Goal: Information Seeking & Learning: Learn about a topic

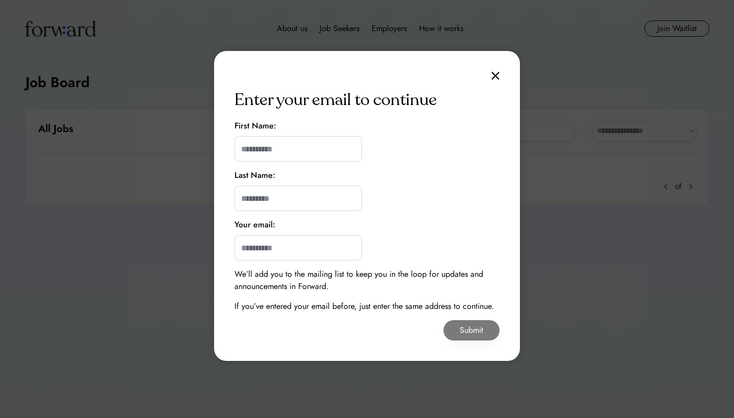
click at [496, 72] on img at bounding box center [495, 75] width 8 height 9
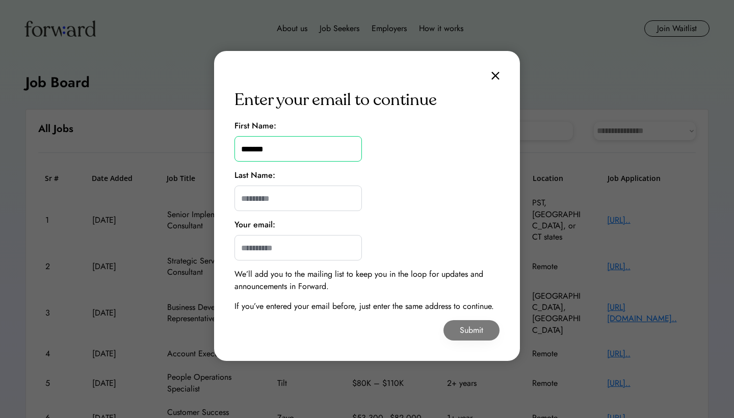
type input "*******"
type input "**"
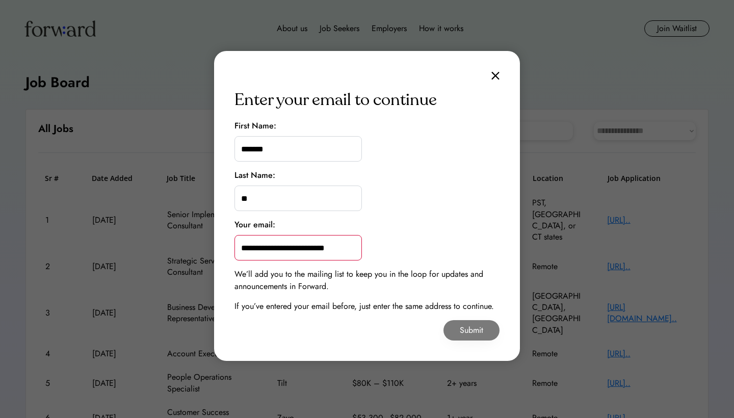
type input "**********"
click at [412, 240] on div "**********" at bounding box center [367, 206] width 306 height 310
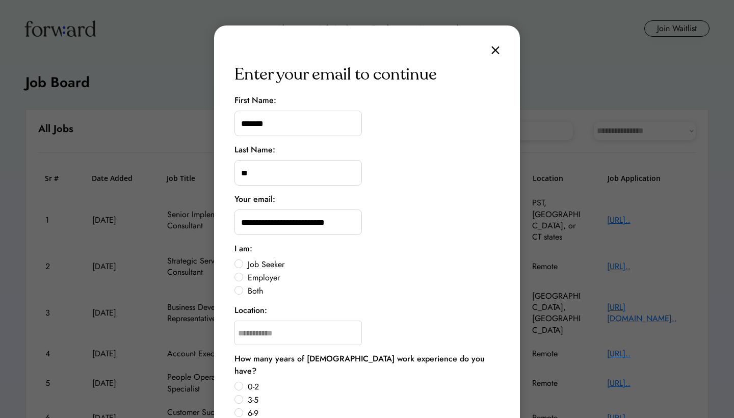
click at [267, 266] on label "Job Seeker" at bounding box center [372, 264] width 255 height 8
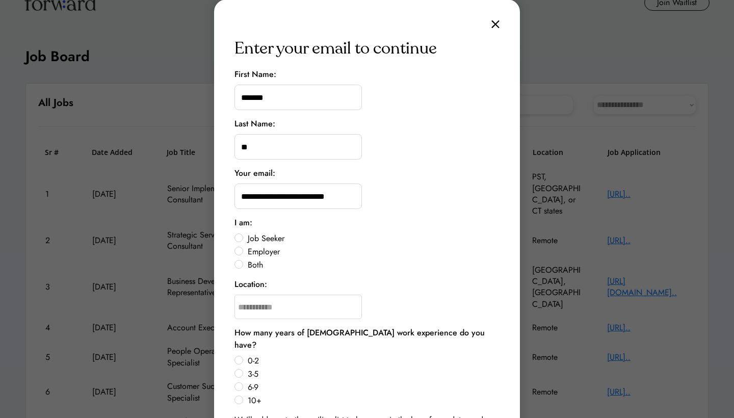
scroll to position [28, 0]
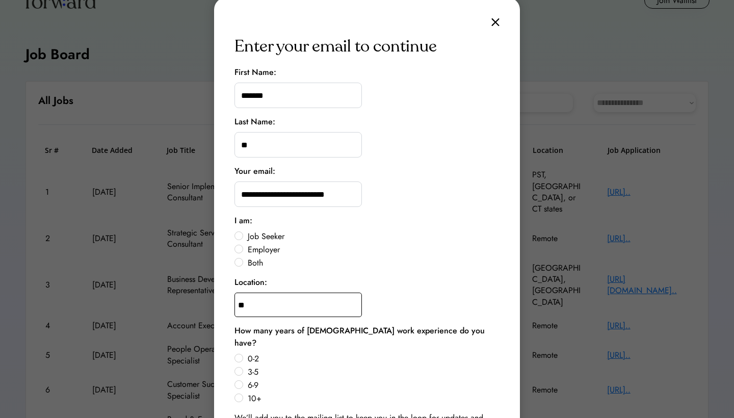
type input "***"
type input "**********"
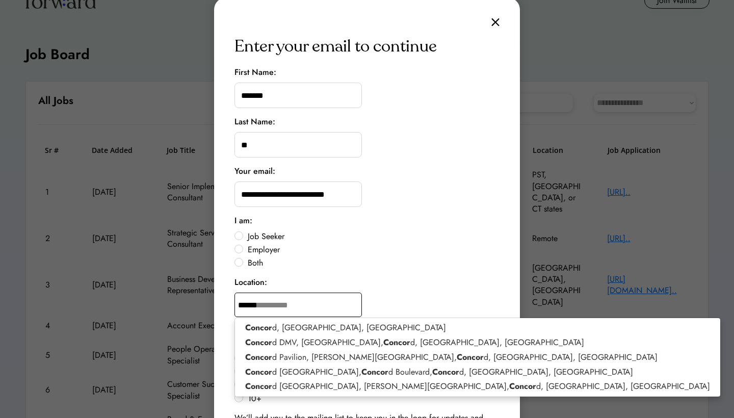
type input "*******"
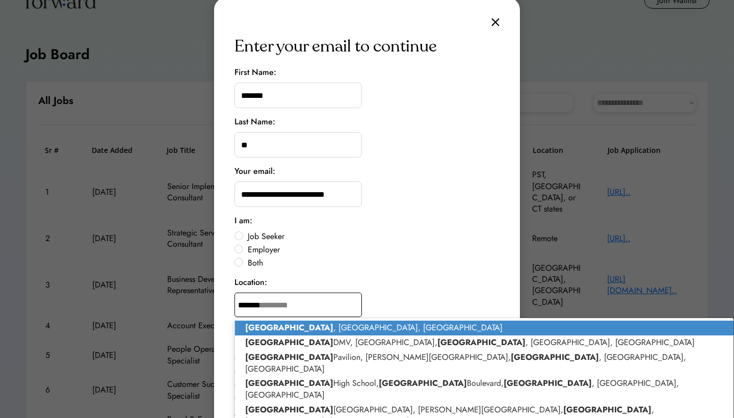
click at [275, 325] on strong "[GEOGRAPHIC_DATA]" at bounding box center [289, 327] width 88 height 12
type input "**********"
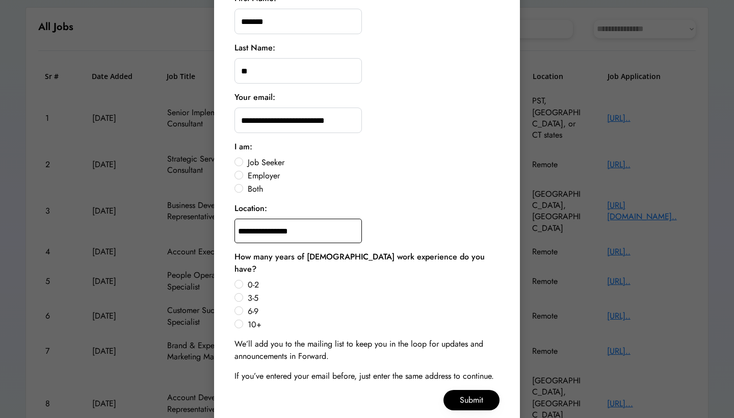
scroll to position [104, 0]
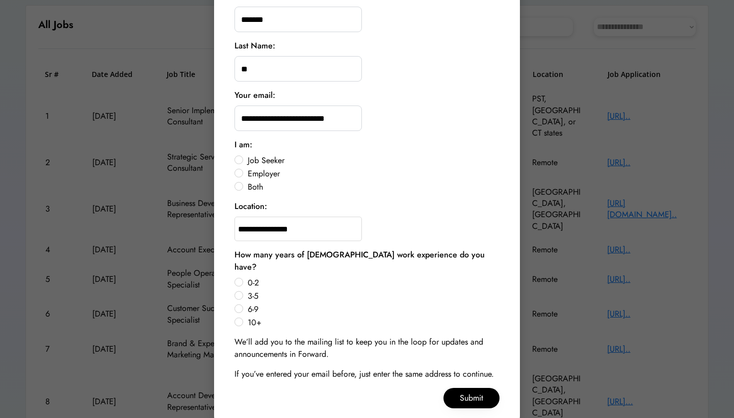
click at [248, 279] on label "0-2" at bounding box center [372, 283] width 255 height 8
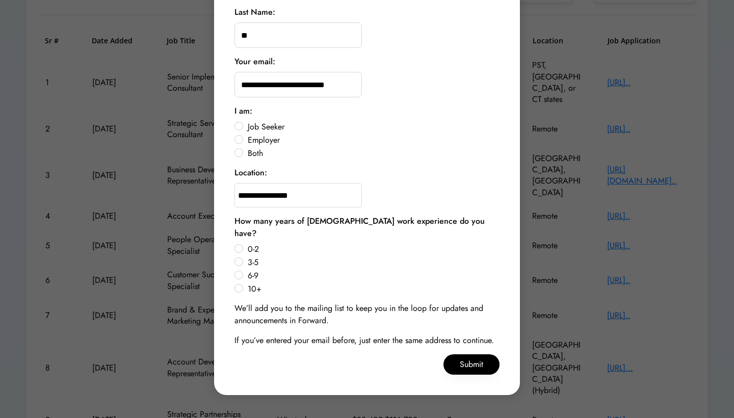
scroll to position [149, 0]
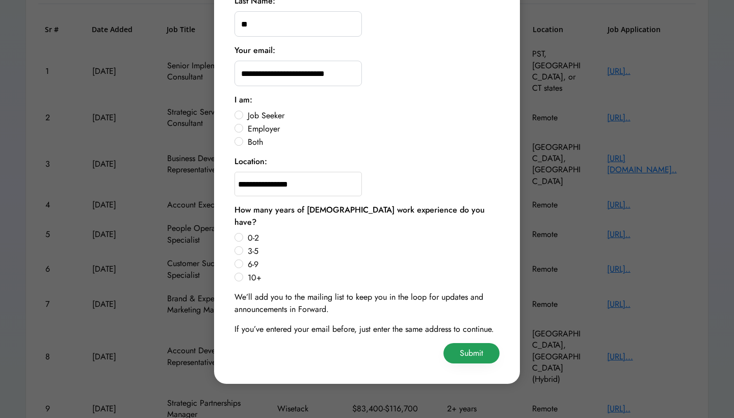
click at [462, 343] on button "Submit" at bounding box center [471, 353] width 56 height 20
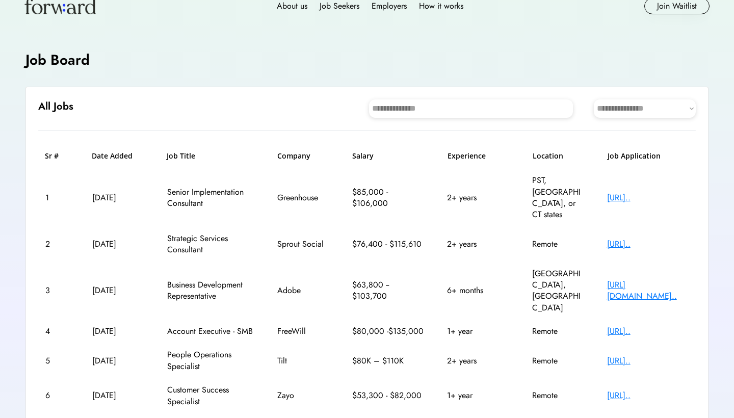
scroll to position [24, 0]
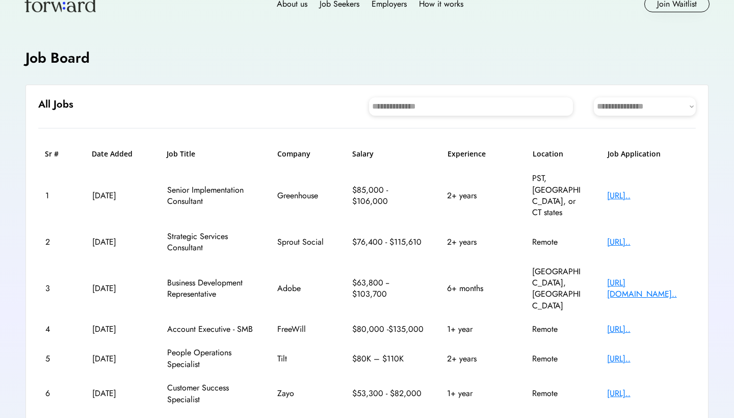
select select "********"
click at [590, 129] on div "**********" at bounding box center [366, 351] width 683 height 532
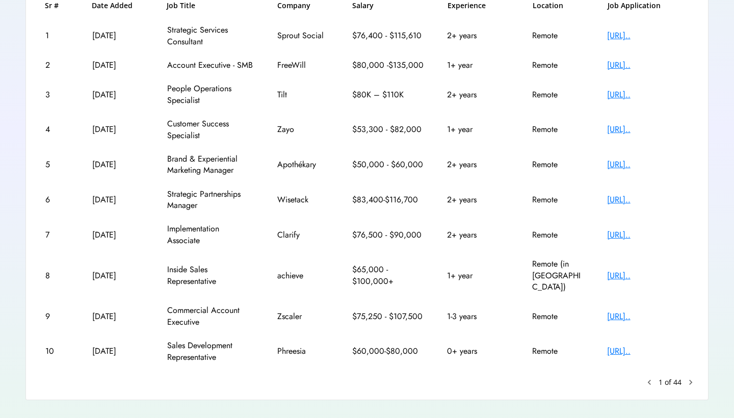
scroll to position [173, 0]
click at [689, 376] on text "chevron_right" at bounding box center [690, 381] width 10 height 10
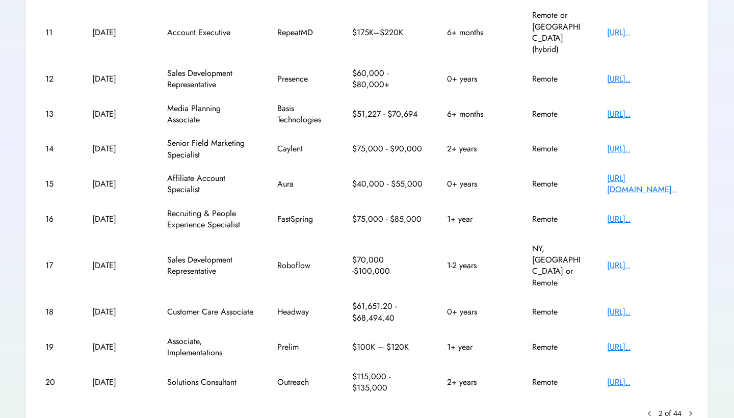
scroll to position [187, 0]
click at [689, 409] on text "chevron_right" at bounding box center [690, 414] width 10 height 10
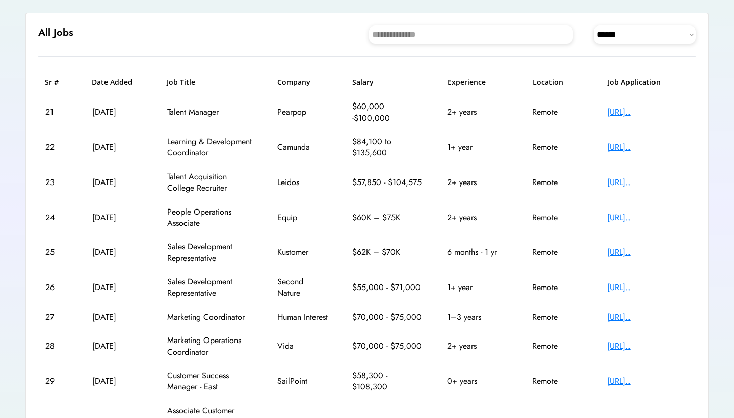
scroll to position [98, 0]
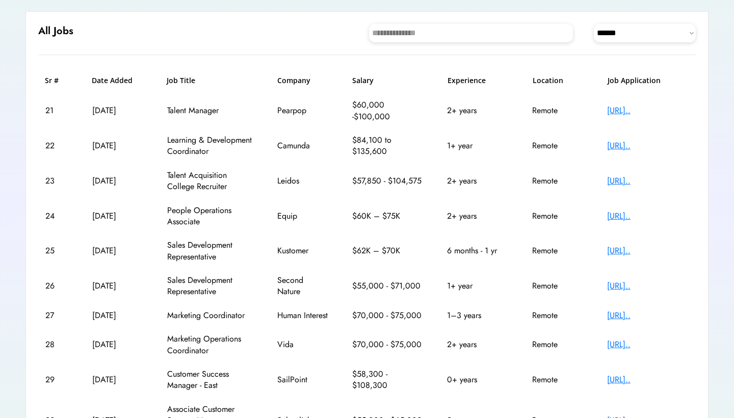
click at [471, 245] on div "6 months - 1 yr" at bounding box center [477, 250] width 61 height 11
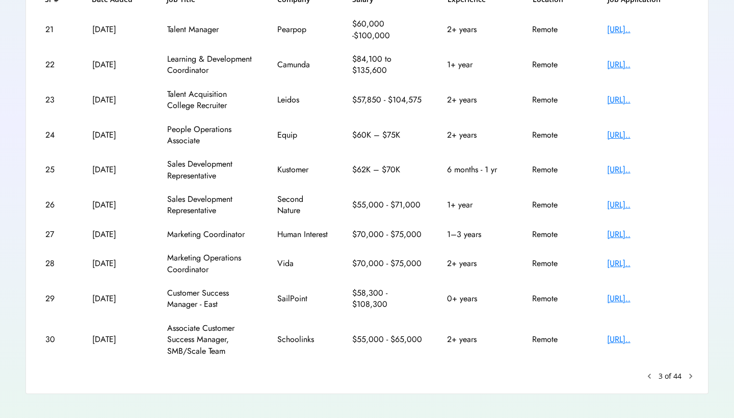
scroll to position [182, 0]
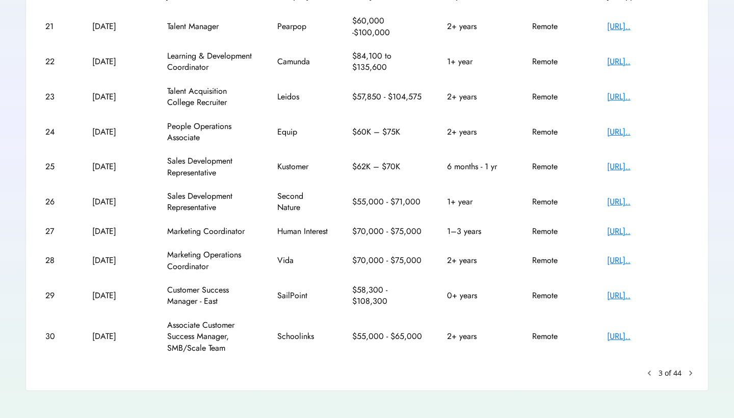
click at [467, 291] on div "0+ years" at bounding box center [477, 295] width 61 height 11
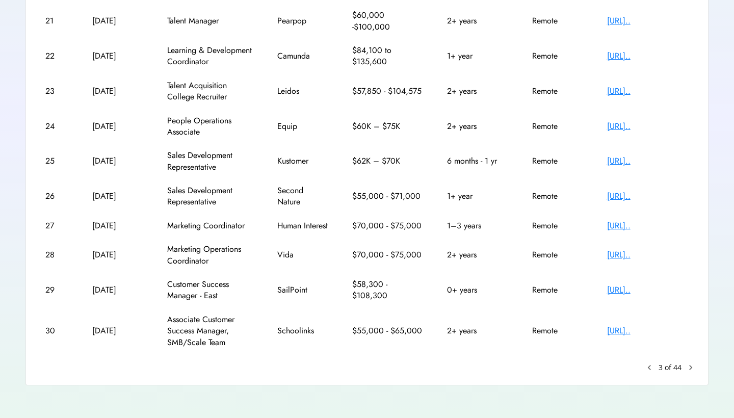
scroll to position [187, 0]
click at [687, 363] on text "chevron_right" at bounding box center [690, 368] width 10 height 10
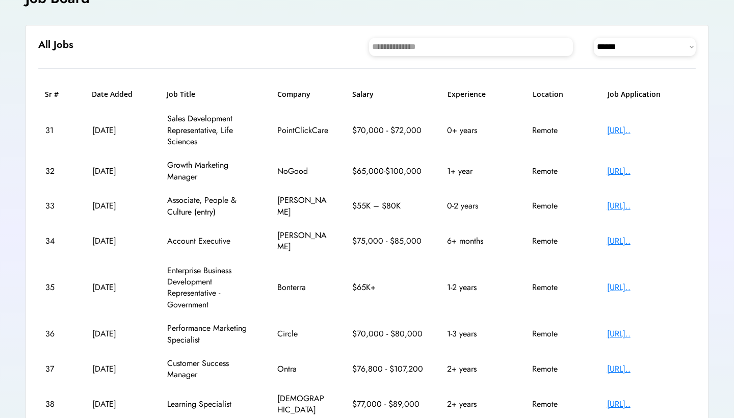
scroll to position [89, 0]
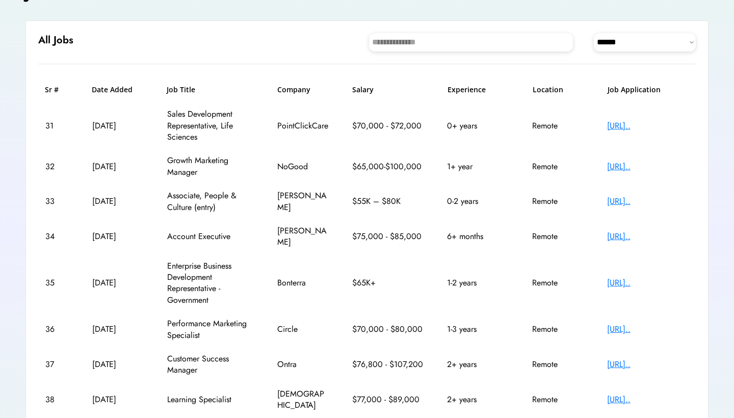
click at [503, 231] on div "6+ months" at bounding box center [477, 236] width 61 height 11
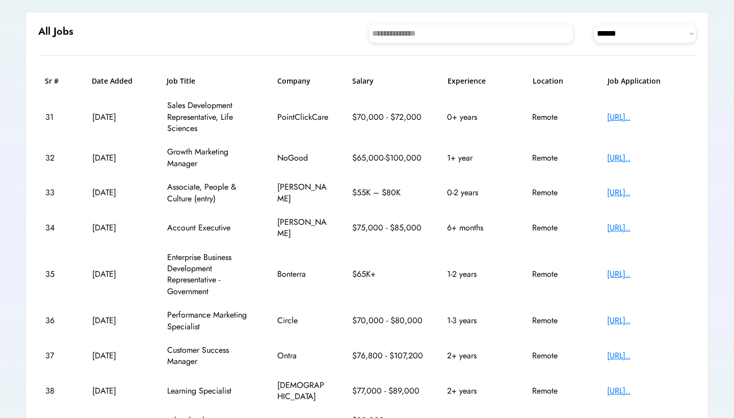
click at [488, 246] on div "35 [DATE] Enterprise Business Development Representative - Government Bonterra …" at bounding box center [366, 275] width 657 height 58
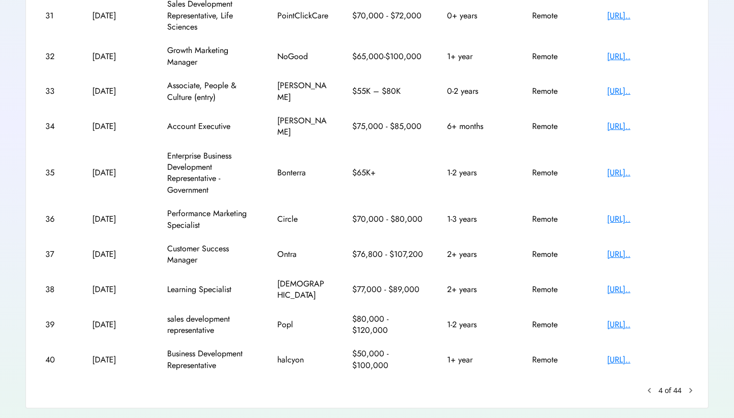
scroll to position [198, 0]
click at [691, 386] on text "chevron_right" at bounding box center [690, 391] width 10 height 10
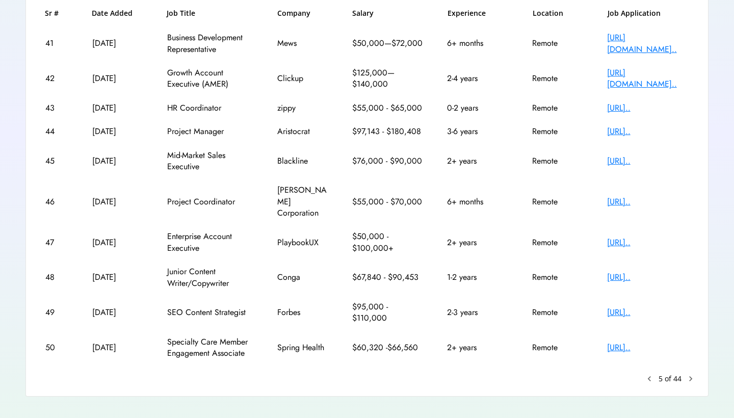
scroll to position [165, 0]
click at [686, 374] on text "chevron_right" at bounding box center [690, 379] width 10 height 10
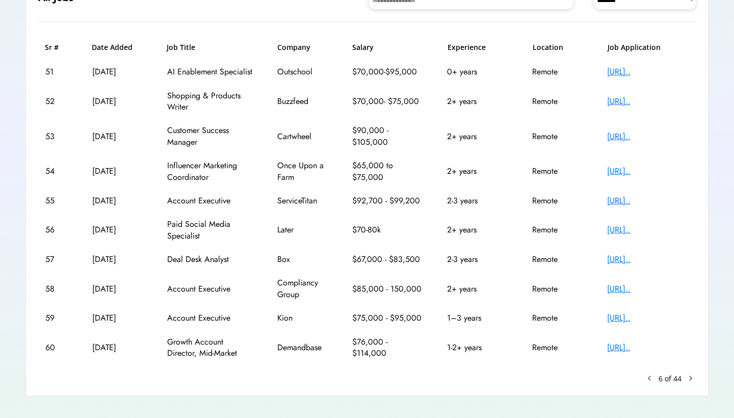
scroll to position [134, 0]
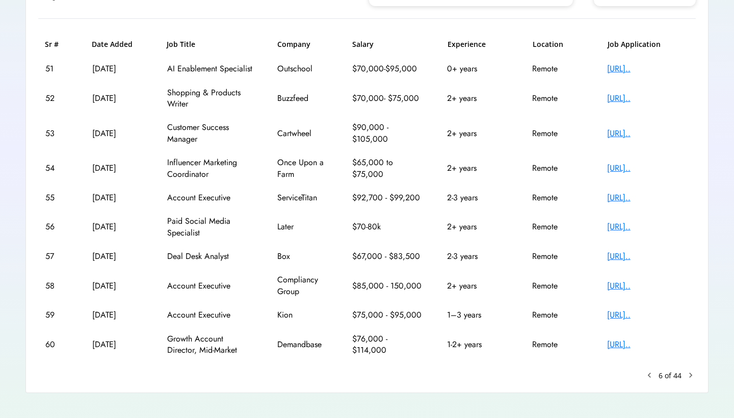
click at [690, 373] on text "chevron_right" at bounding box center [690, 375] width 10 height 10
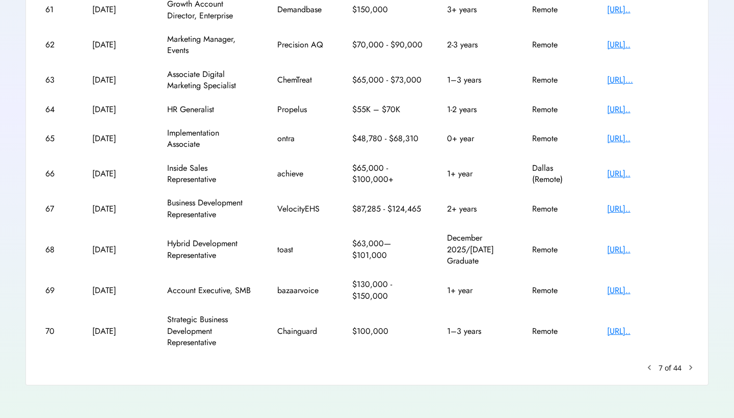
scroll to position [198, 0]
click at [653, 363] on text "keyboard_arrow_left" at bounding box center [649, 368] width 10 height 10
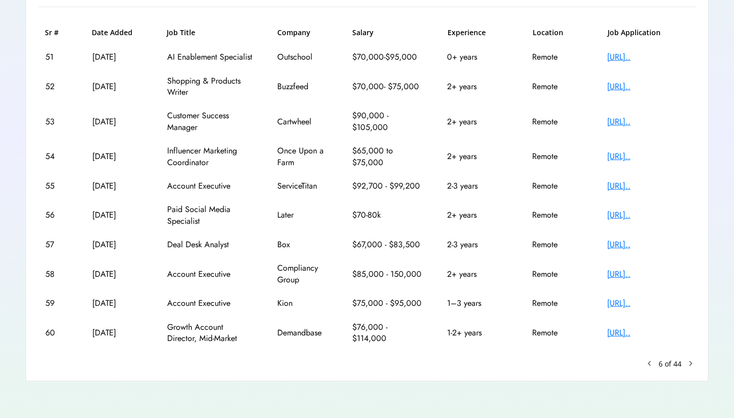
click at [647, 358] on text "keyboard_arrow_left" at bounding box center [649, 363] width 10 height 10
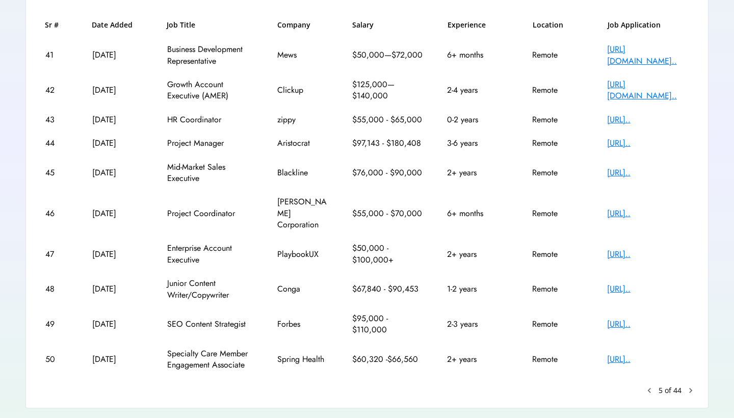
click at [647, 385] on text "keyboard_arrow_left" at bounding box center [649, 390] width 10 height 10
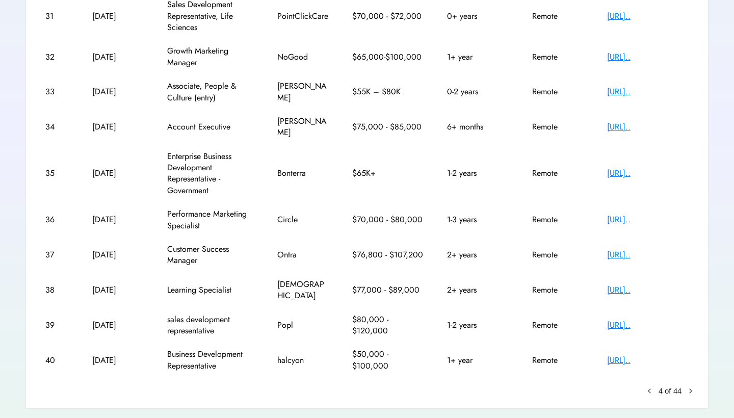
click at [653, 386] on text "keyboard_arrow_left" at bounding box center [649, 391] width 10 height 10
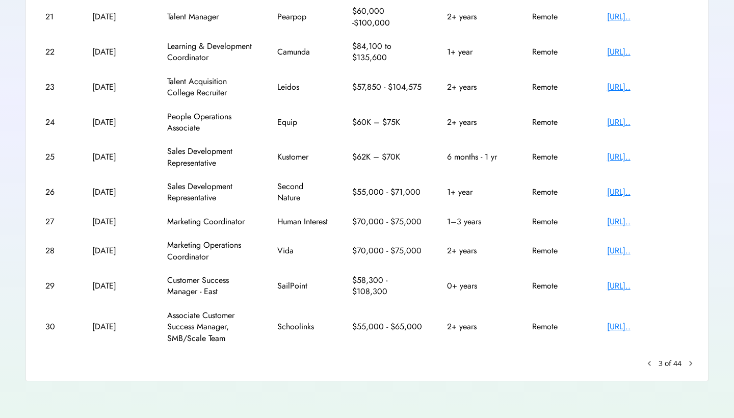
click at [654, 334] on div "Sr # Date Added Job Title Company Salary Experience Location Job Application 21…" at bounding box center [366, 175] width 657 height 387
click at [652, 358] on text "keyboard_arrow_left" at bounding box center [649, 363] width 10 height 10
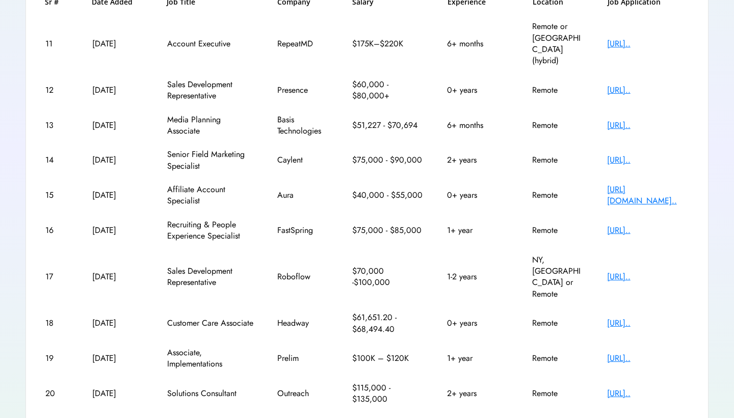
scroll to position [176, 0]
click at [652, 369] on div "Sr # Date Added Job Title Company Salary Experience Location Job Application 11…" at bounding box center [366, 213] width 657 height 433
click at [651, 417] on text "keyboard_arrow_left" at bounding box center [649, 425] width 10 height 10
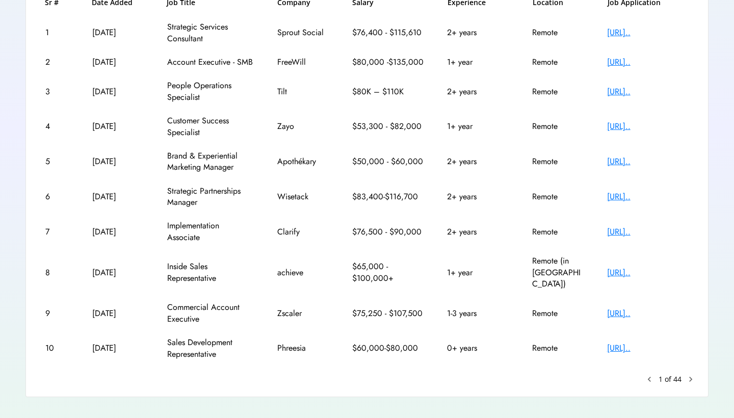
click at [689, 374] on text "chevron_right" at bounding box center [690, 379] width 10 height 10
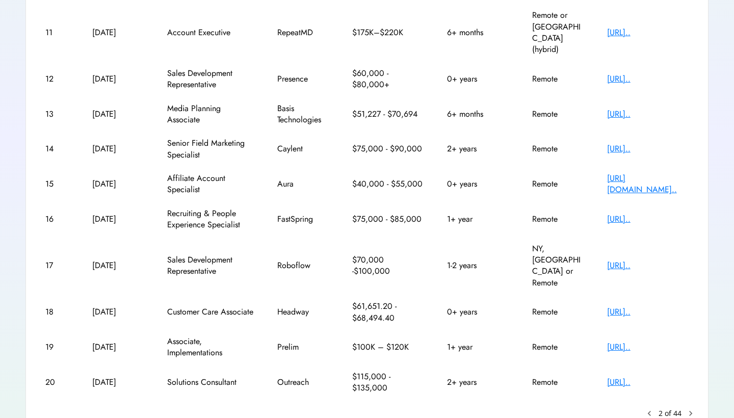
scroll to position [187, 0]
click at [683, 409] on div "keyboard_arrow_left 2 of 44 chevron_right" at bounding box center [669, 414] width 51 height 10
click at [690, 409] on text "chevron_right" at bounding box center [690, 414] width 10 height 10
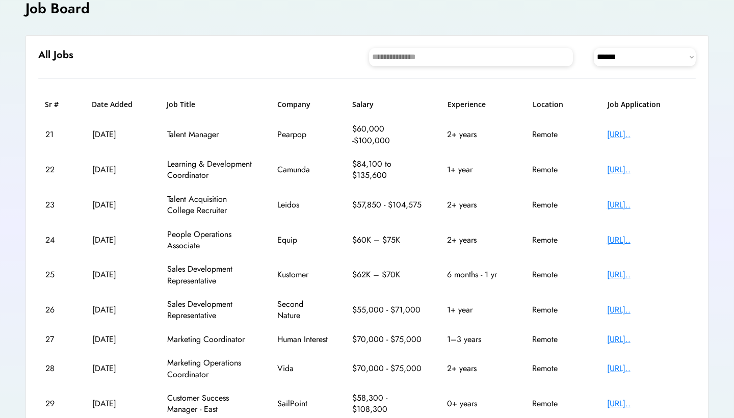
scroll to position [65, 0]
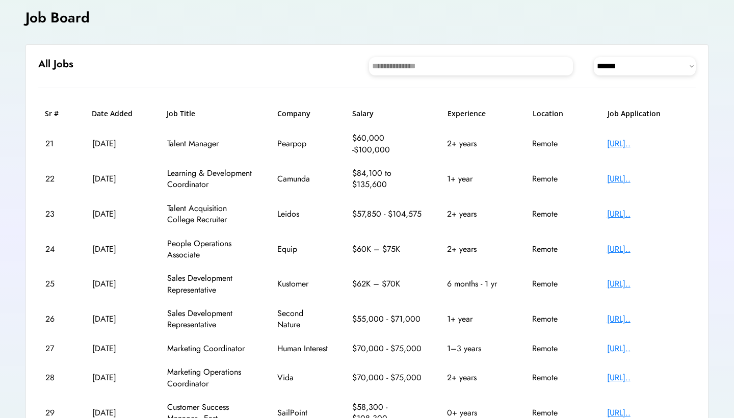
click at [296, 173] on div "Camunda" at bounding box center [302, 178] width 51 height 11
copy div "Camunda"
click at [299, 173] on div "Camunda" at bounding box center [302, 178] width 51 height 11
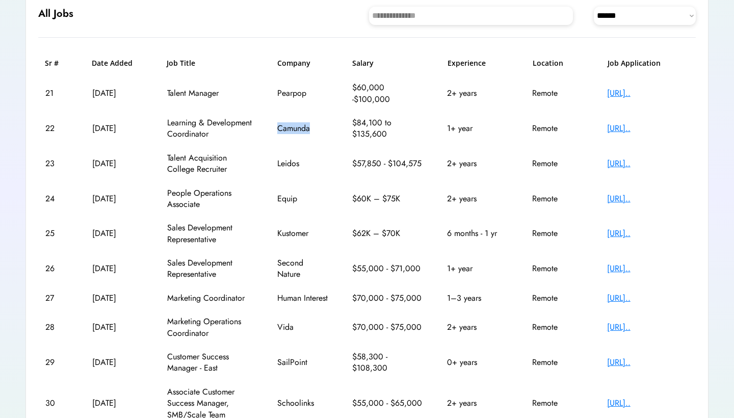
scroll to position [119, 0]
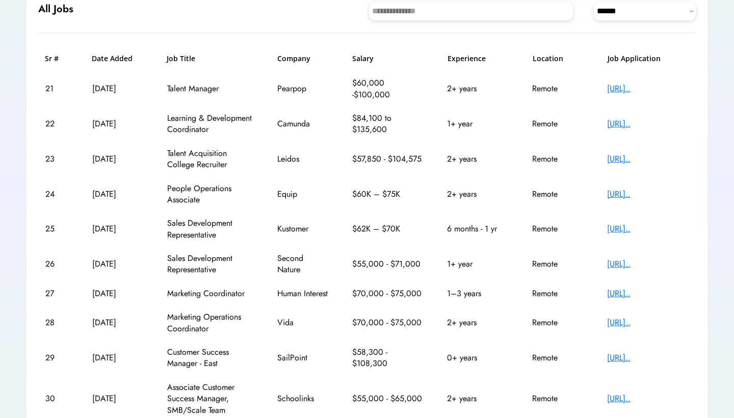
click at [422, 223] on div "$62K – $70K" at bounding box center [387, 228] width 71 height 11
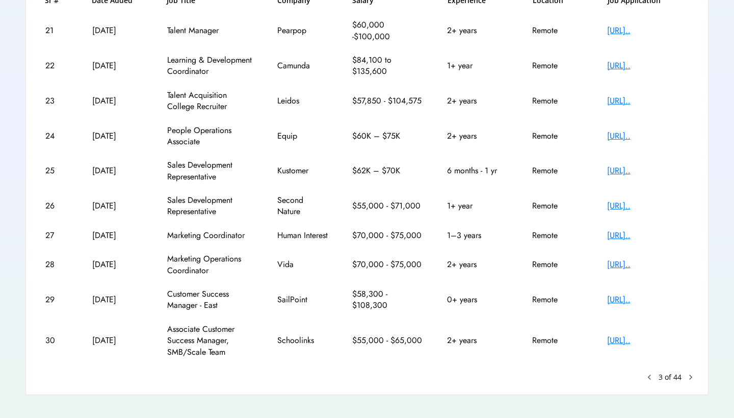
scroll to position [181, 0]
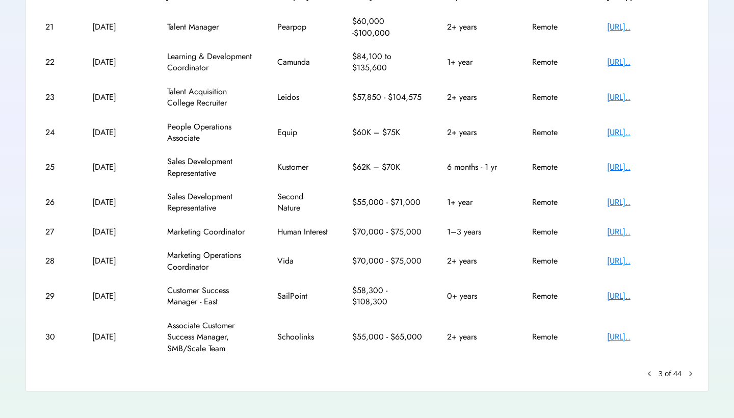
click at [413, 226] on div "$70,000 - $75,000" at bounding box center [387, 231] width 71 height 11
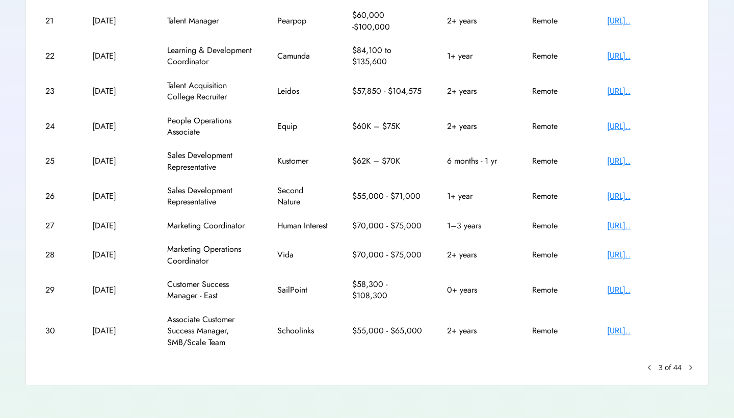
scroll to position [187, 0]
click at [690, 363] on text "chevron_right" at bounding box center [690, 368] width 10 height 10
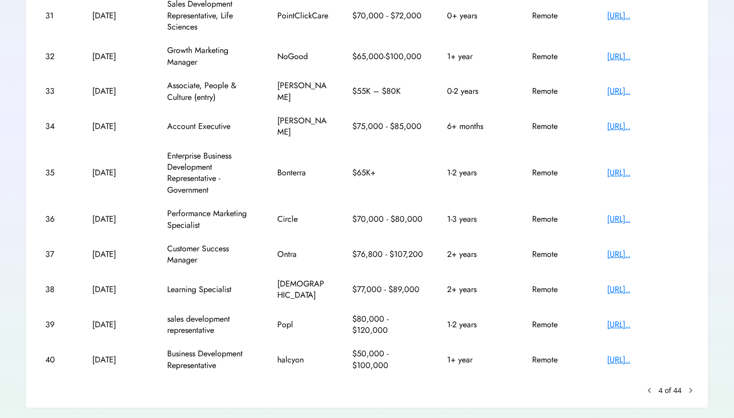
scroll to position [198, 0]
click at [688, 386] on text "chevron_right" at bounding box center [690, 391] width 10 height 10
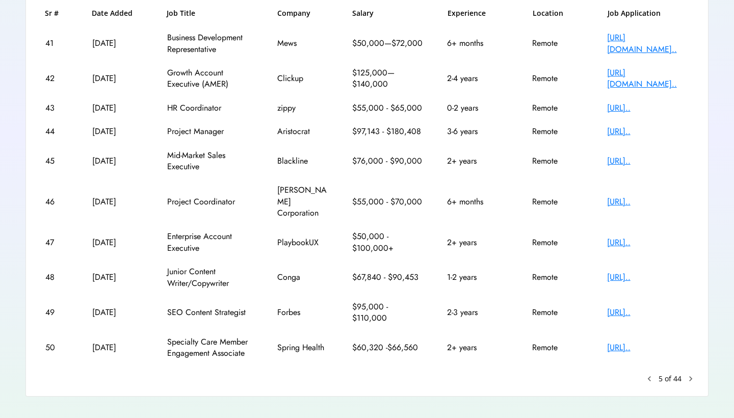
scroll to position [165, 0]
click at [689, 374] on text "chevron_right" at bounding box center [690, 379] width 10 height 10
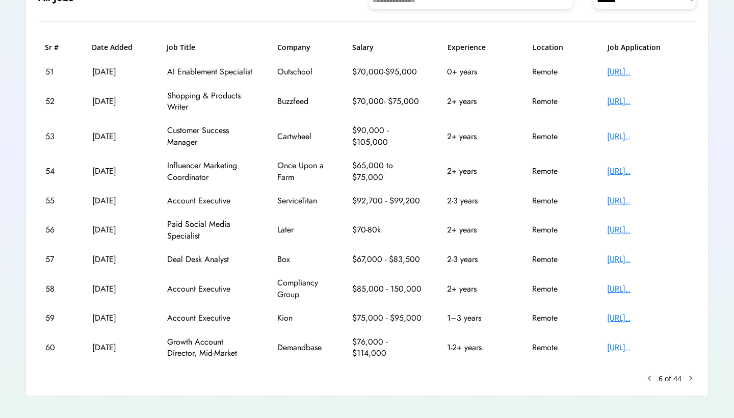
scroll to position [133, 0]
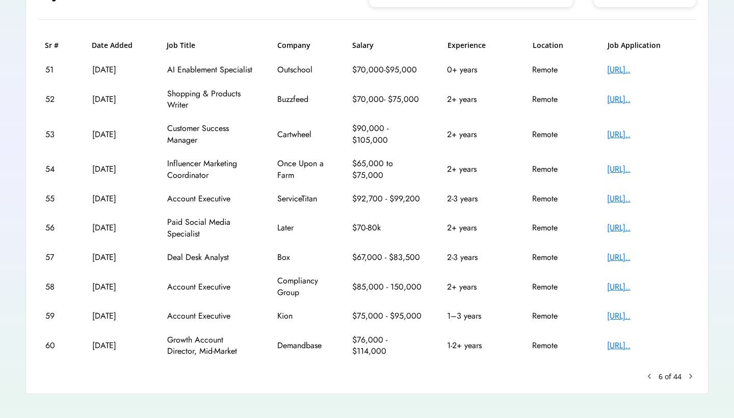
click at [690, 373] on text "chevron_right" at bounding box center [690, 376] width 10 height 10
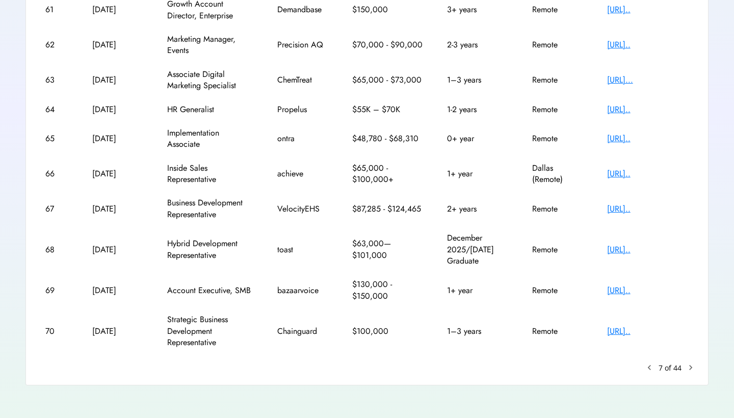
scroll to position [198, 0]
click at [687, 363] on text "chevron_right" at bounding box center [690, 368] width 10 height 10
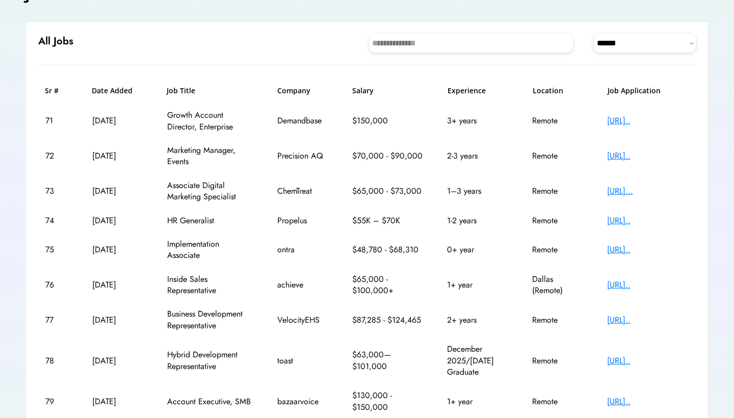
scroll to position [65, 0]
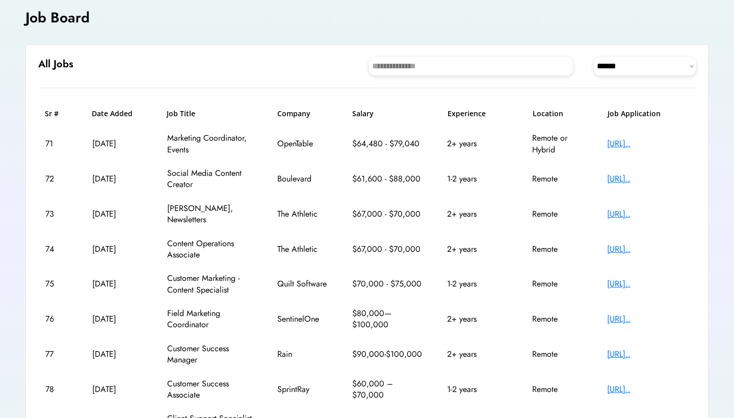
click at [283, 179] on div "Boulevard" at bounding box center [302, 178] width 51 height 11
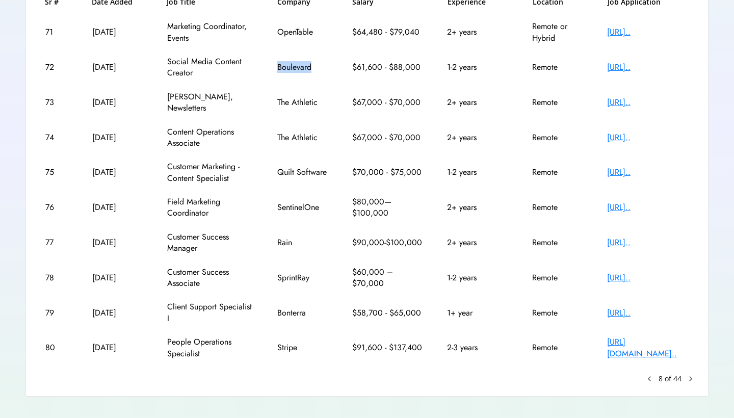
scroll to position [176, 0]
click at [691, 374] on text "chevron_right" at bounding box center [690, 379] width 10 height 10
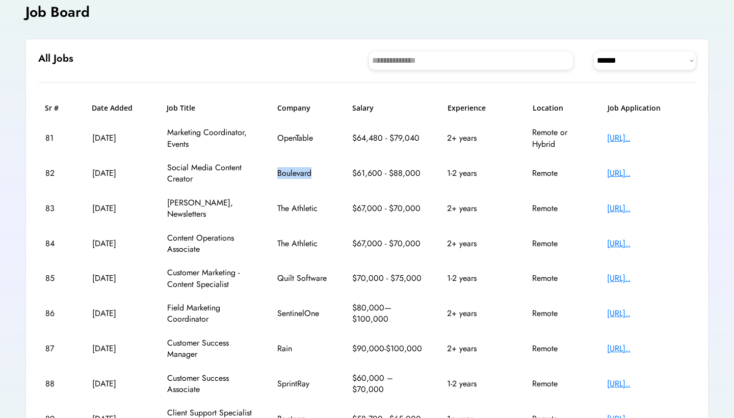
scroll to position [65, 0]
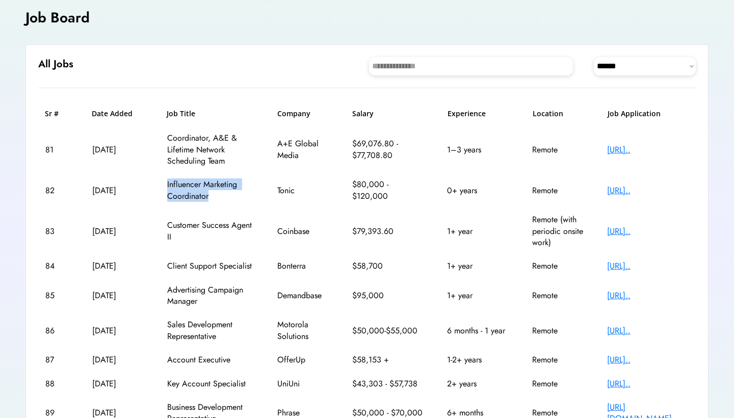
drag, startPoint x: 212, startPoint y: 196, endPoint x: 165, endPoint y: 182, distance: 49.3
click at [165, 182] on div "82 [DATE] Influencer Marketing Coordinator Tonic $80,000 - $120,000 0+ years Re…" at bounding box center [366, 190] width 657 height 35
click at [179, 195] on div "Influencer Marketing Coordinator" at bounding box center [210, 190] width 87 height 23
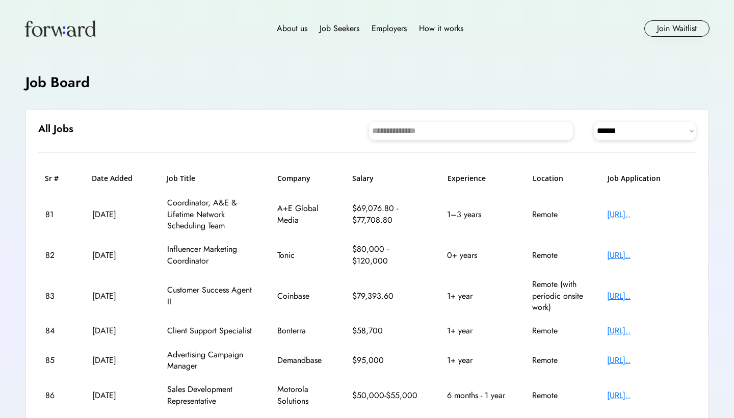
scroll to position [0, 0]
